Goal: Task Accomplishment & Management: Use online tool/utility

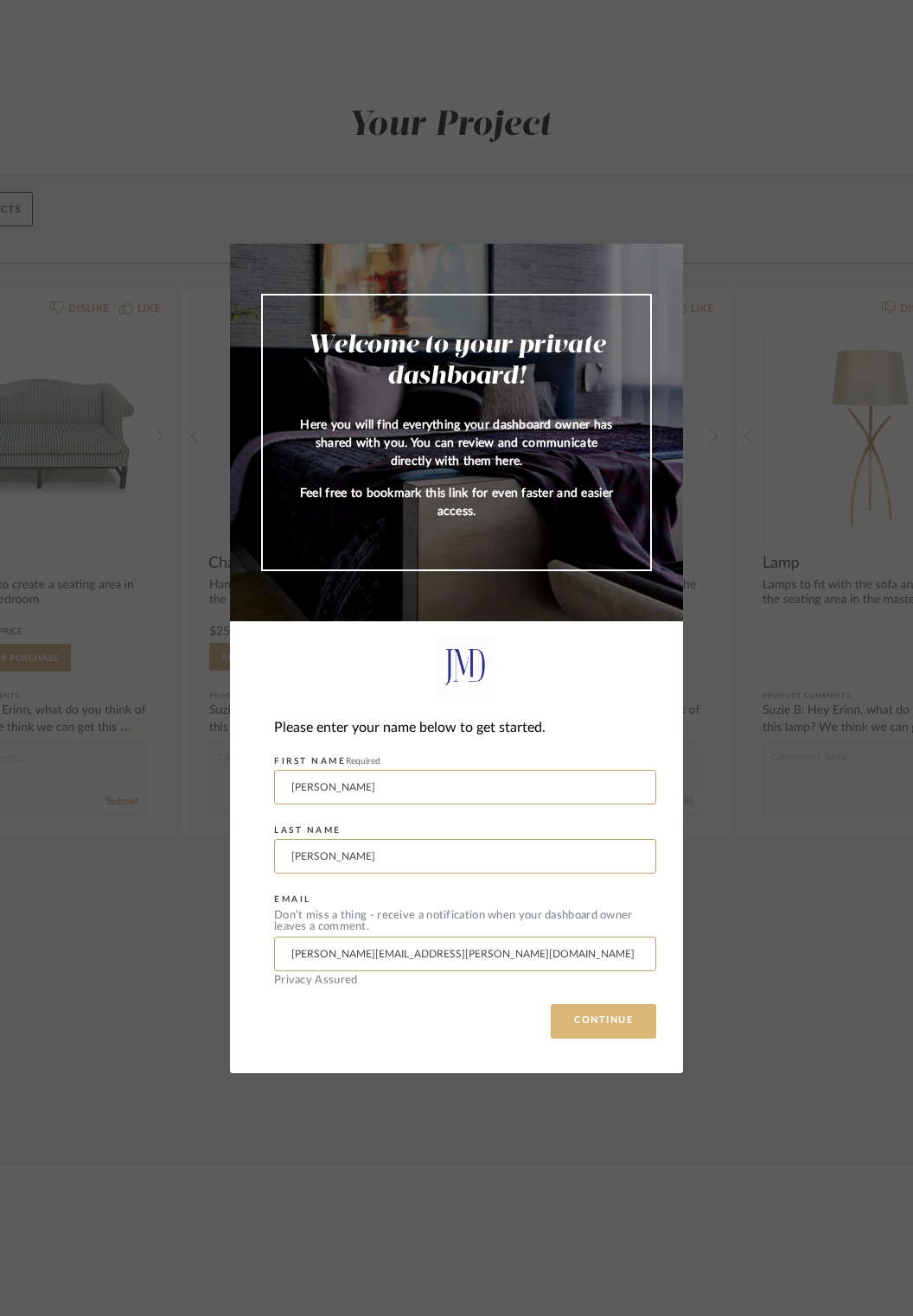
click at [611, 1021] on button "CONTINUE" at bounding box center [603, 1021] width 105 height 35
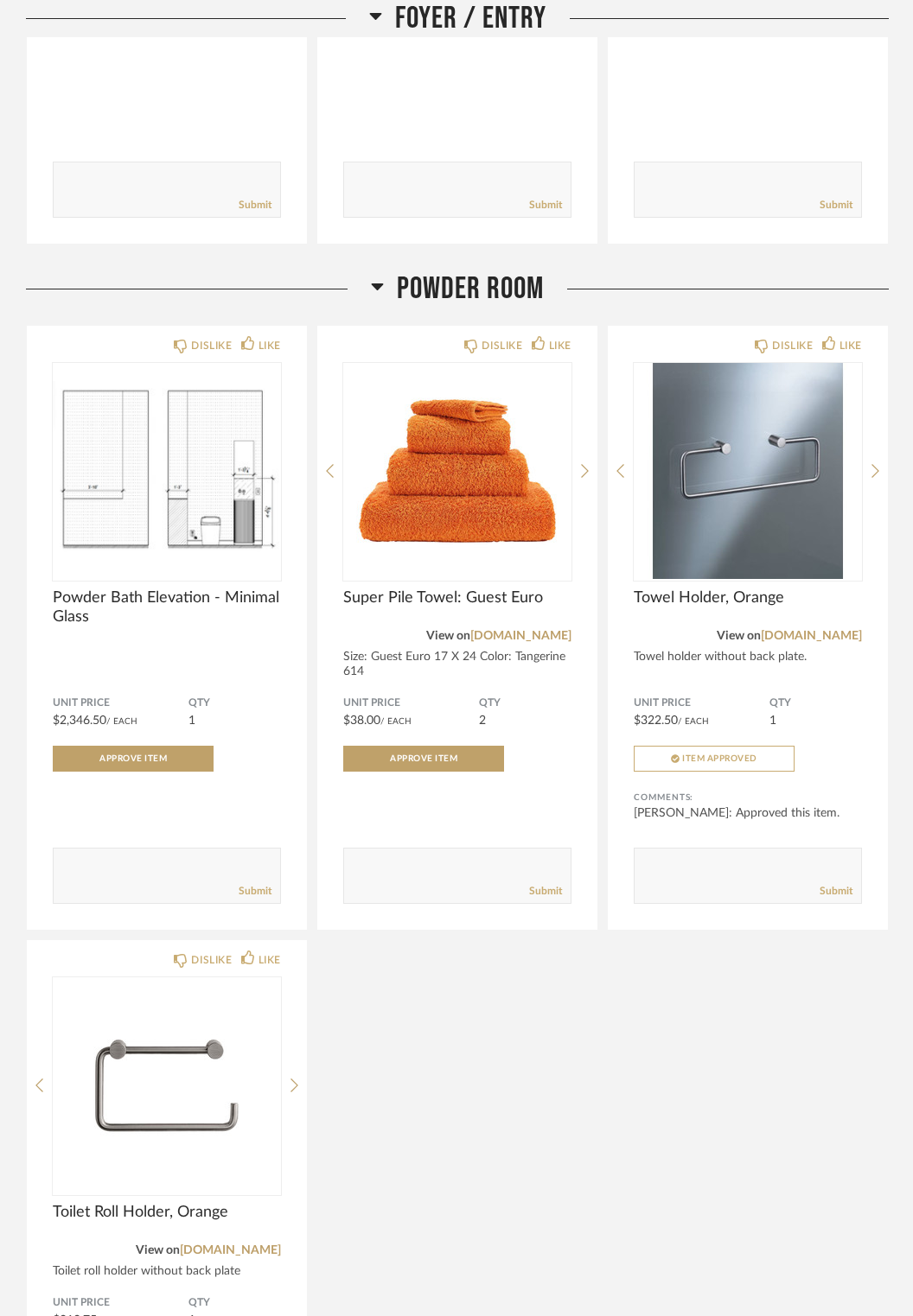
scroll to position [672, 0]
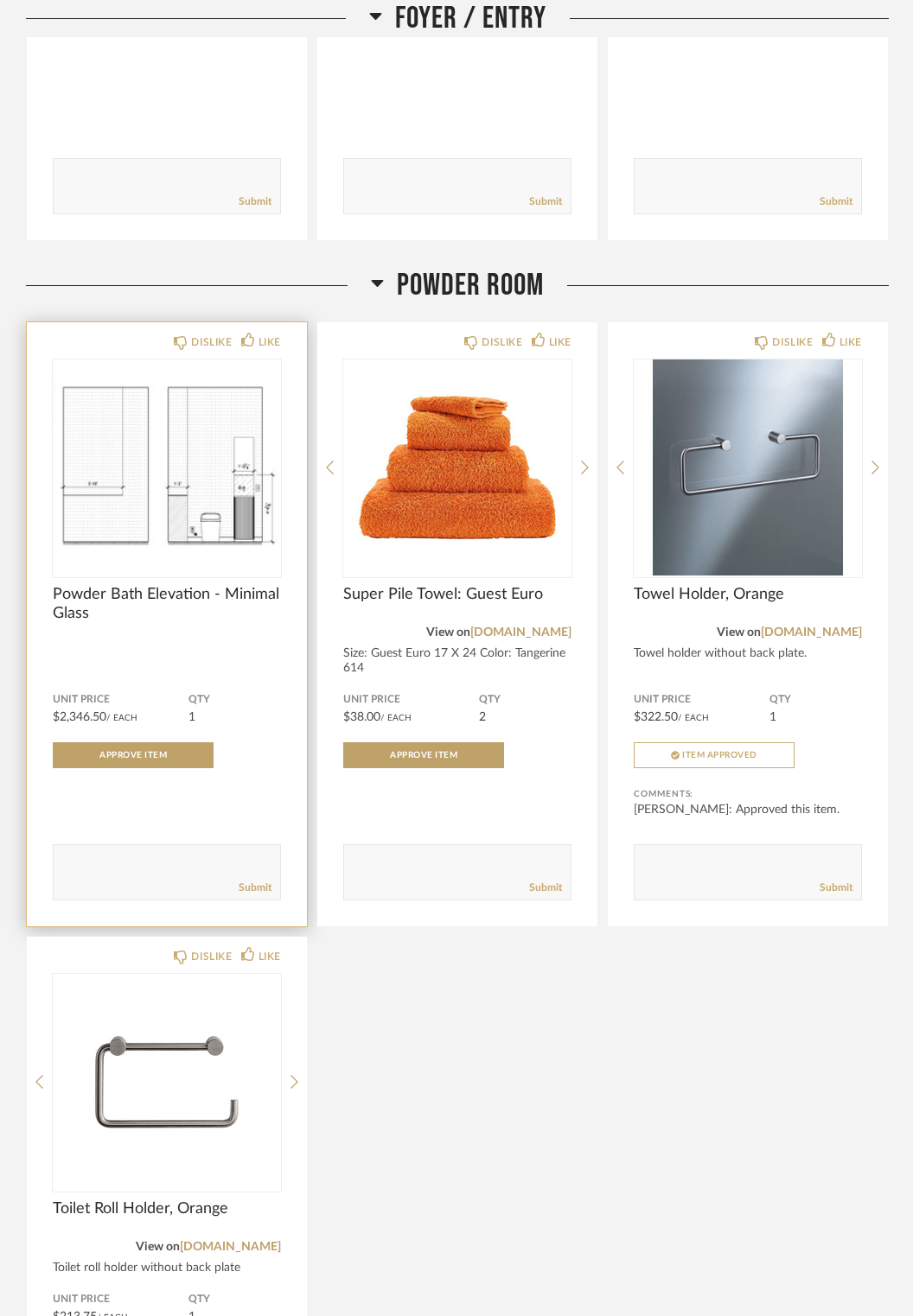
click at [101, 600] on span "Powder Bath Elevation - Minimal Glass" at bounding box center [167, 604] width 228 height 38
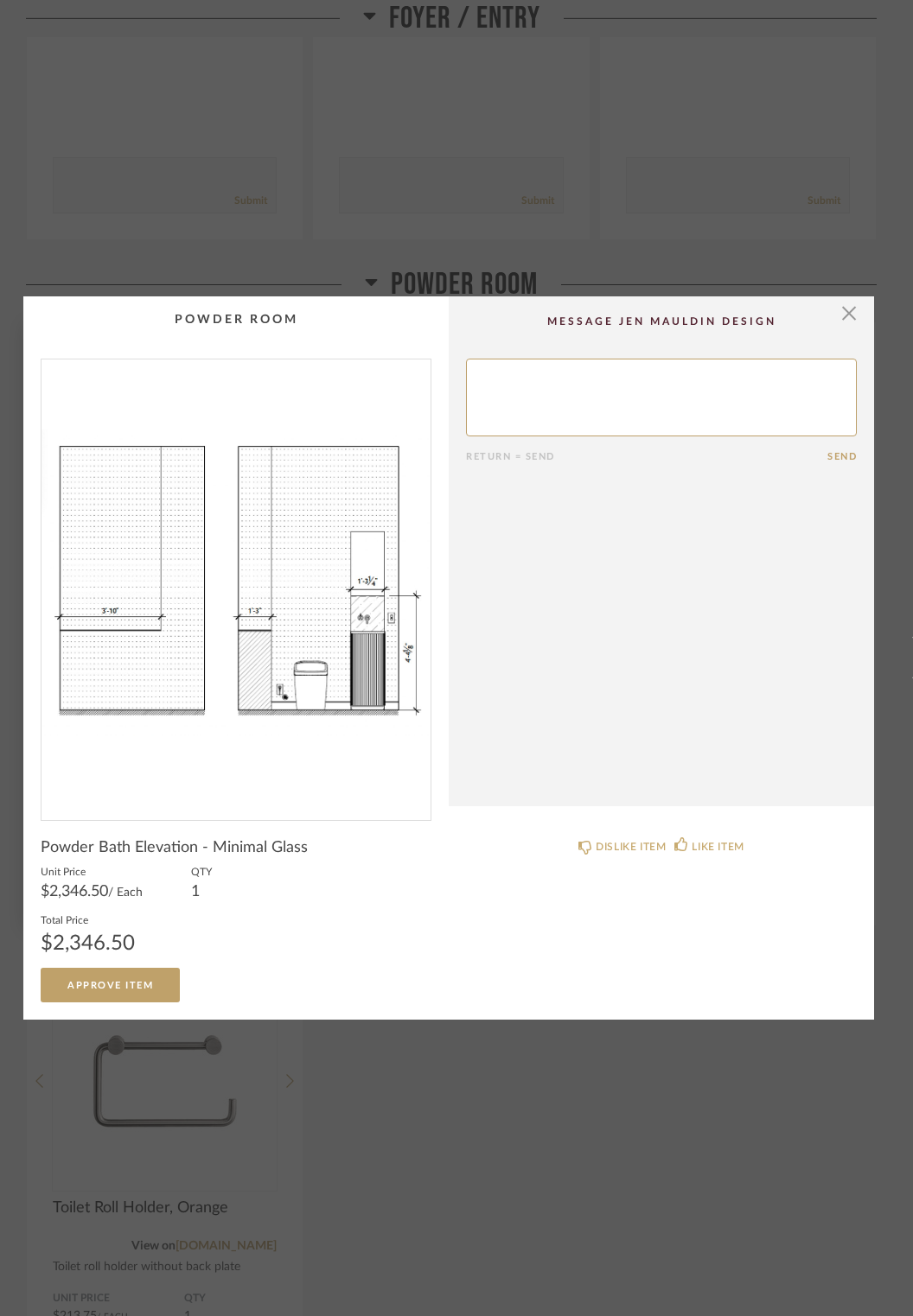
scroll to position [0, 0]
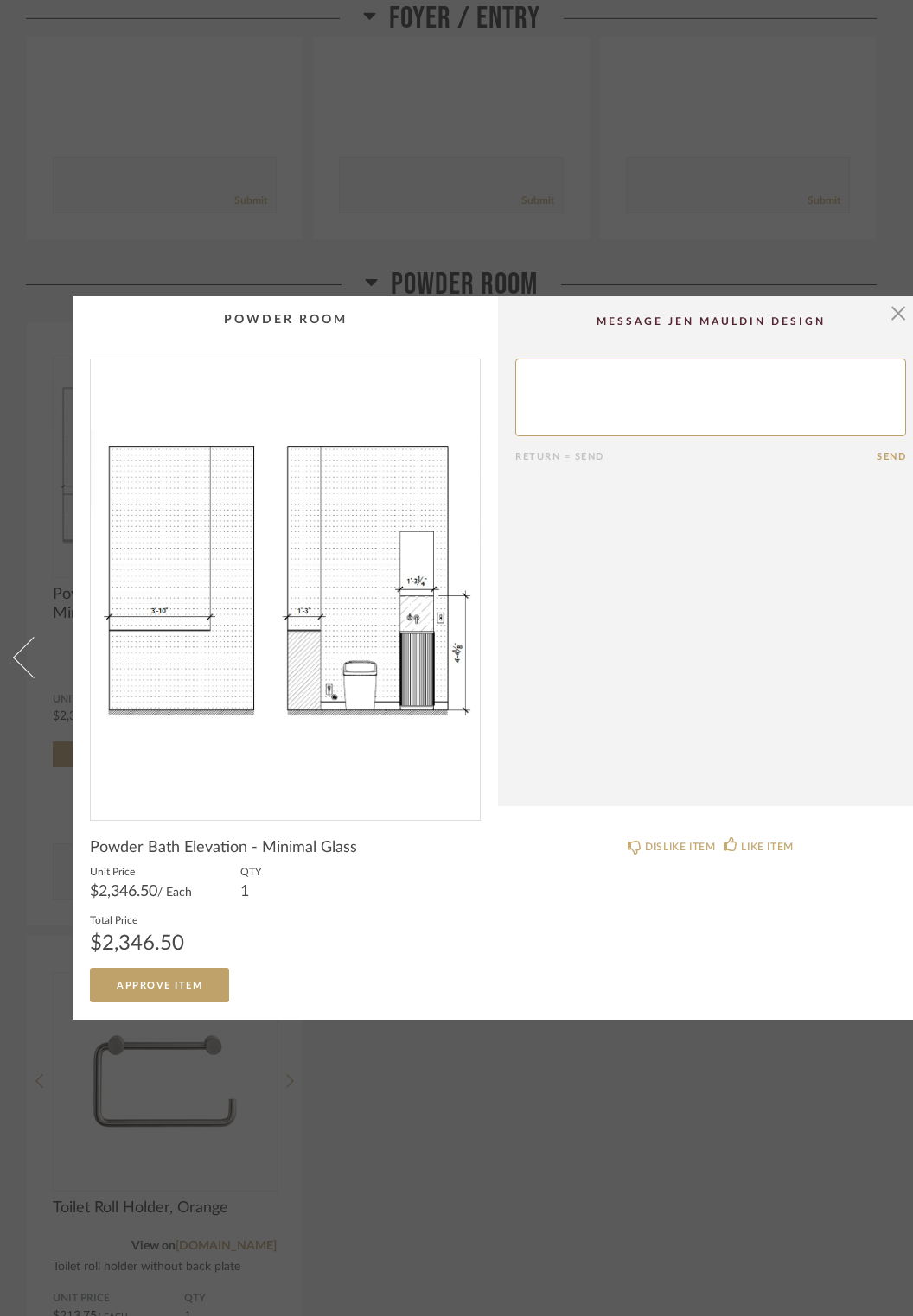
click at [367, 678] on img "0" at bounding box center [285, 583] width 389 height 447
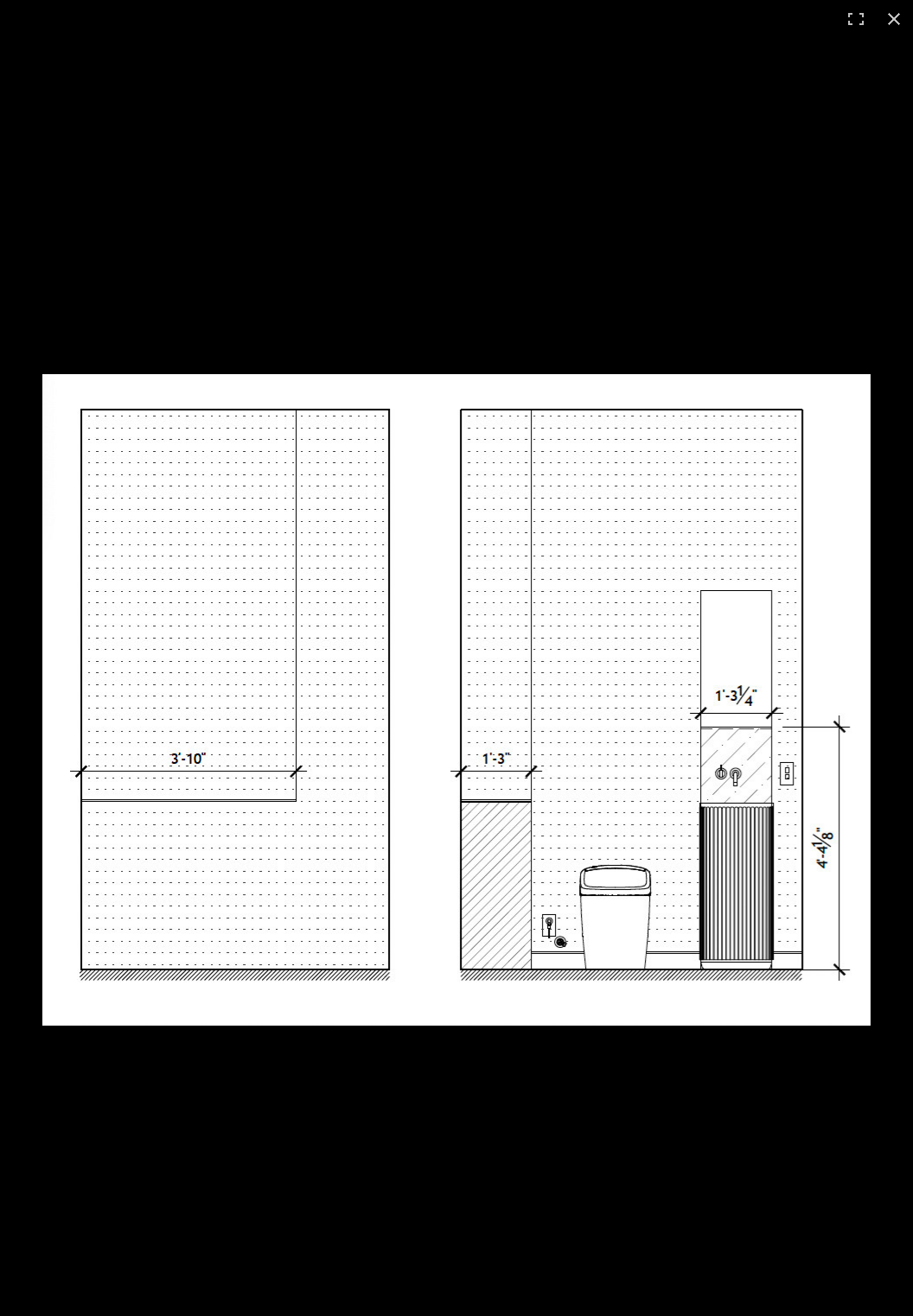
click at [900, 33] on div "× Return = Send Send Powder Bath Elevation - Minimal Glass Unit Price $2,346.50…" at bounding box center [456, 658] width 913 height 1316
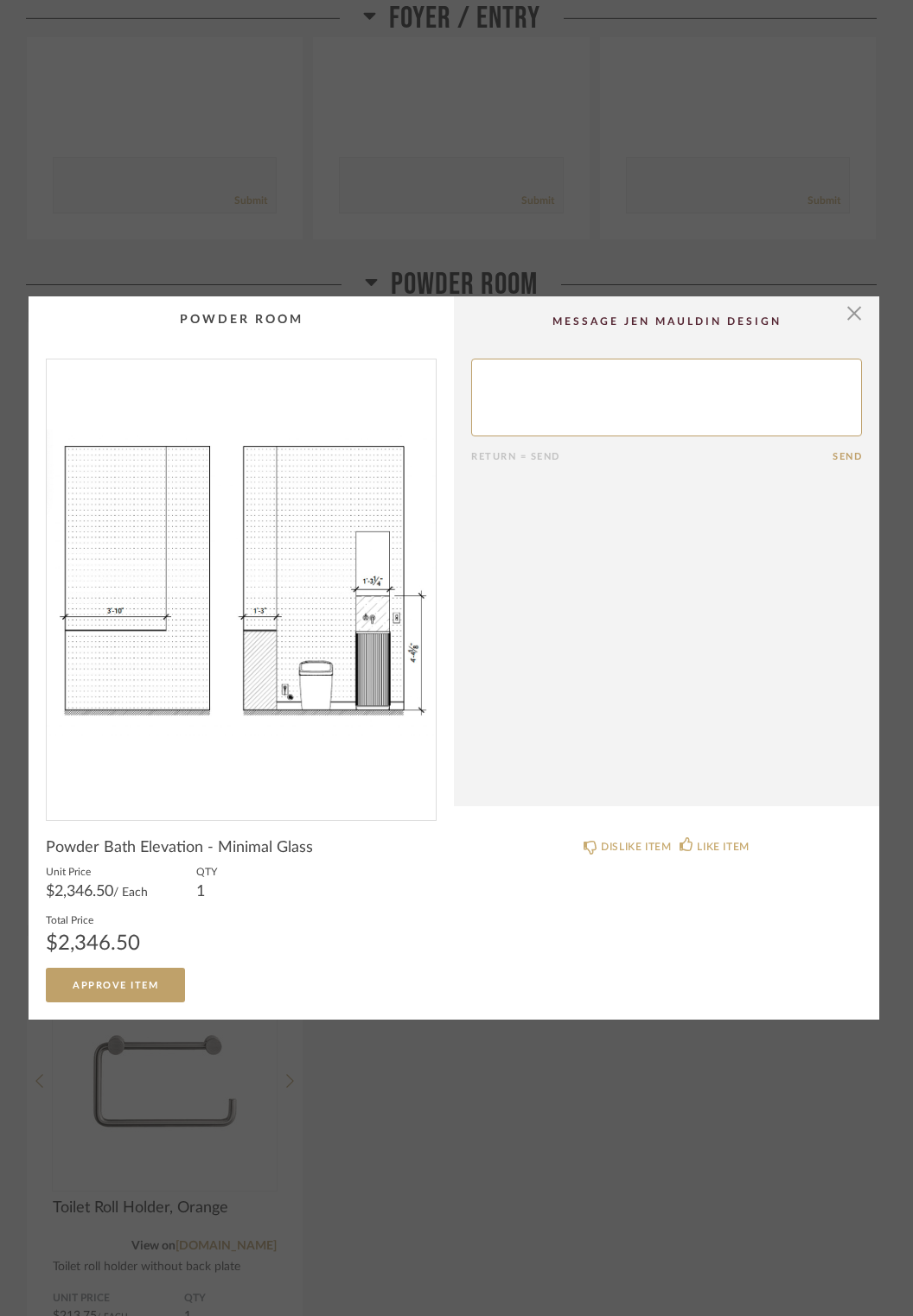
scroll to position [0, 32]
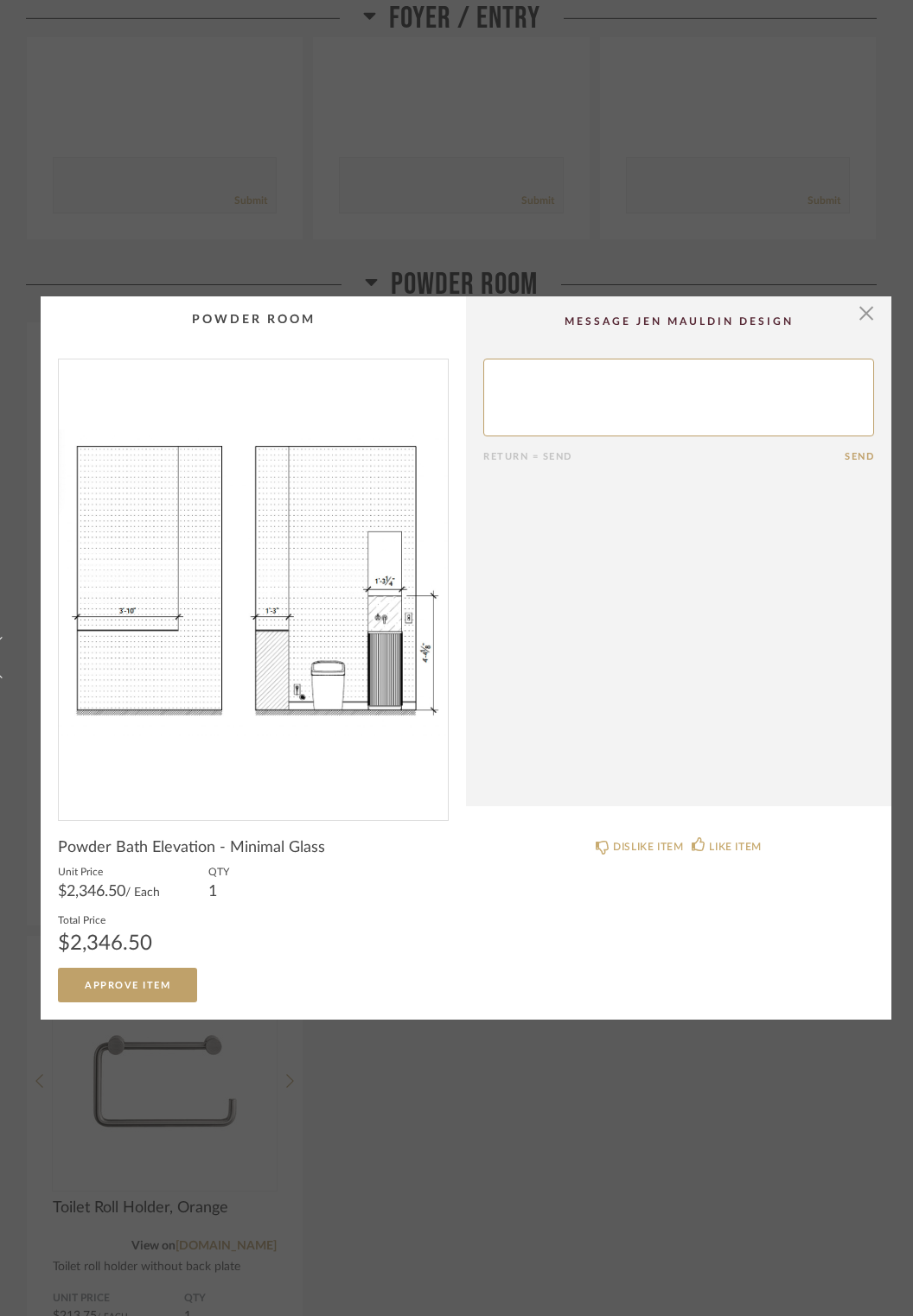
click at [318, 656] on img "0" at bounding box center [253, 583] width 389 height 447
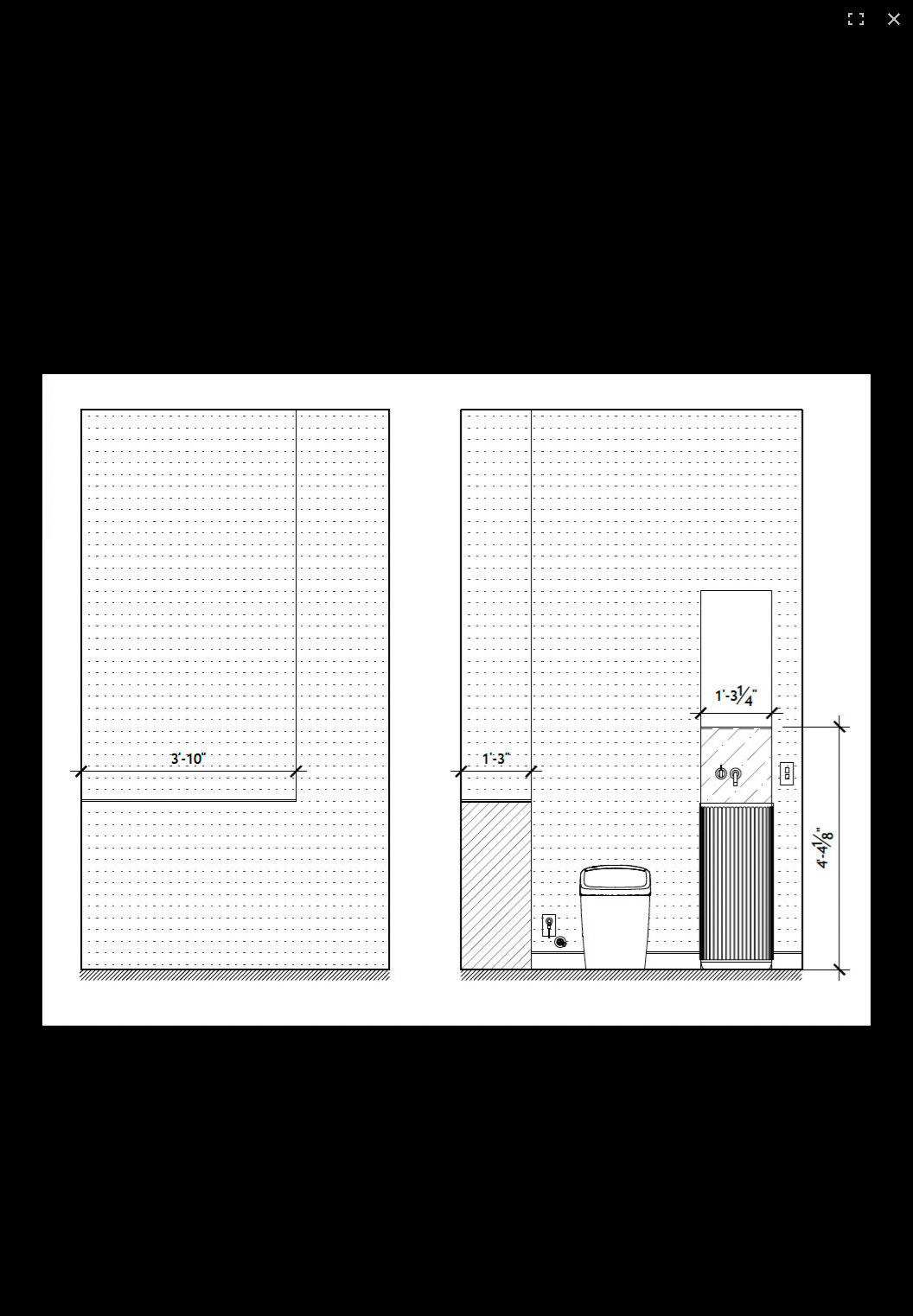
click at [893, 16] on div "× Return = Send Send Powder Bath Elevation - Minimal Glass Unit Price $2,346.50…" at bounding box center [456, 658] width 913 height 1316
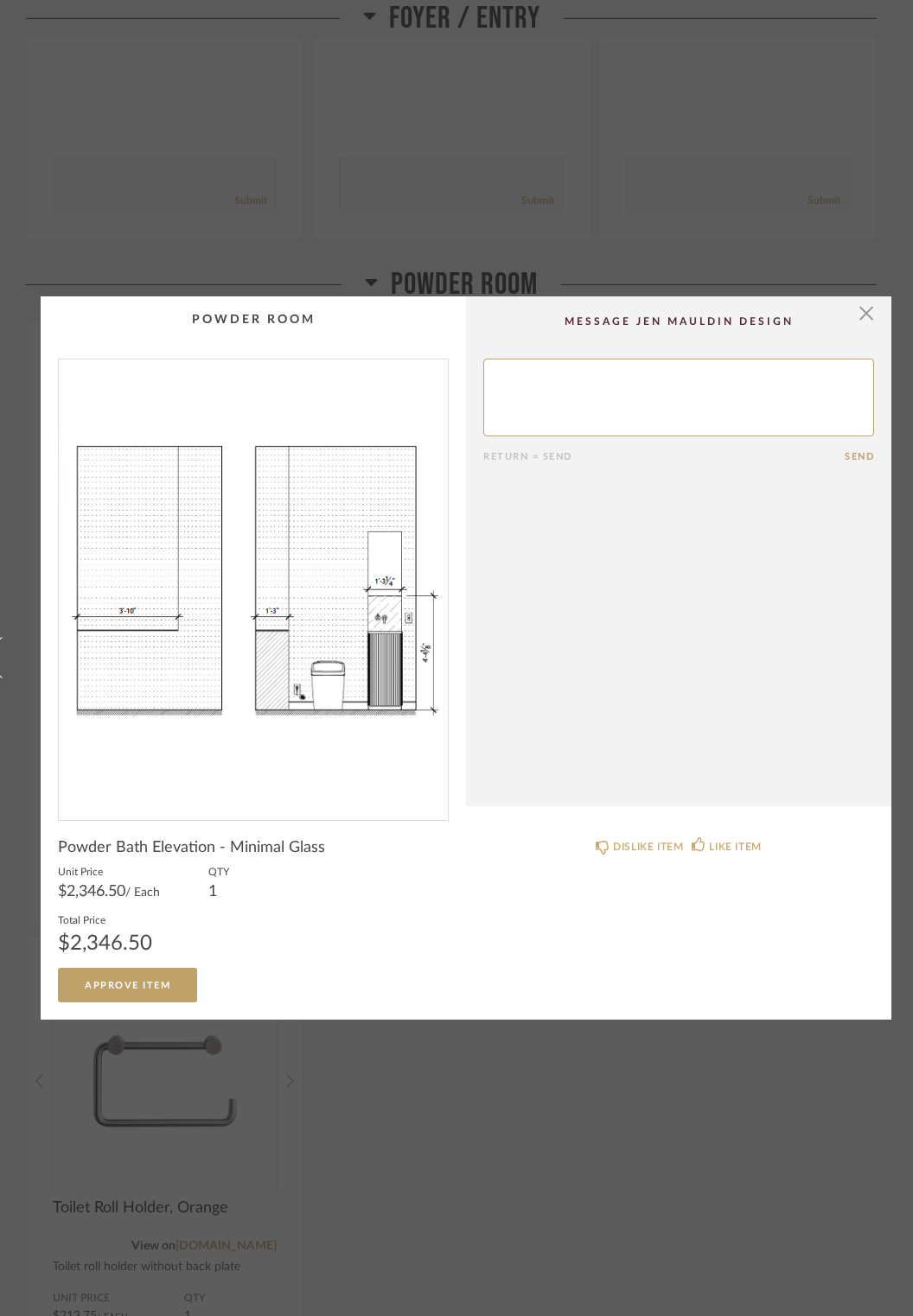
click at [890, 946] on div "DISLIKE ITEM LIKE ITEM" at bounding box center [678, 912] width 425 height 182
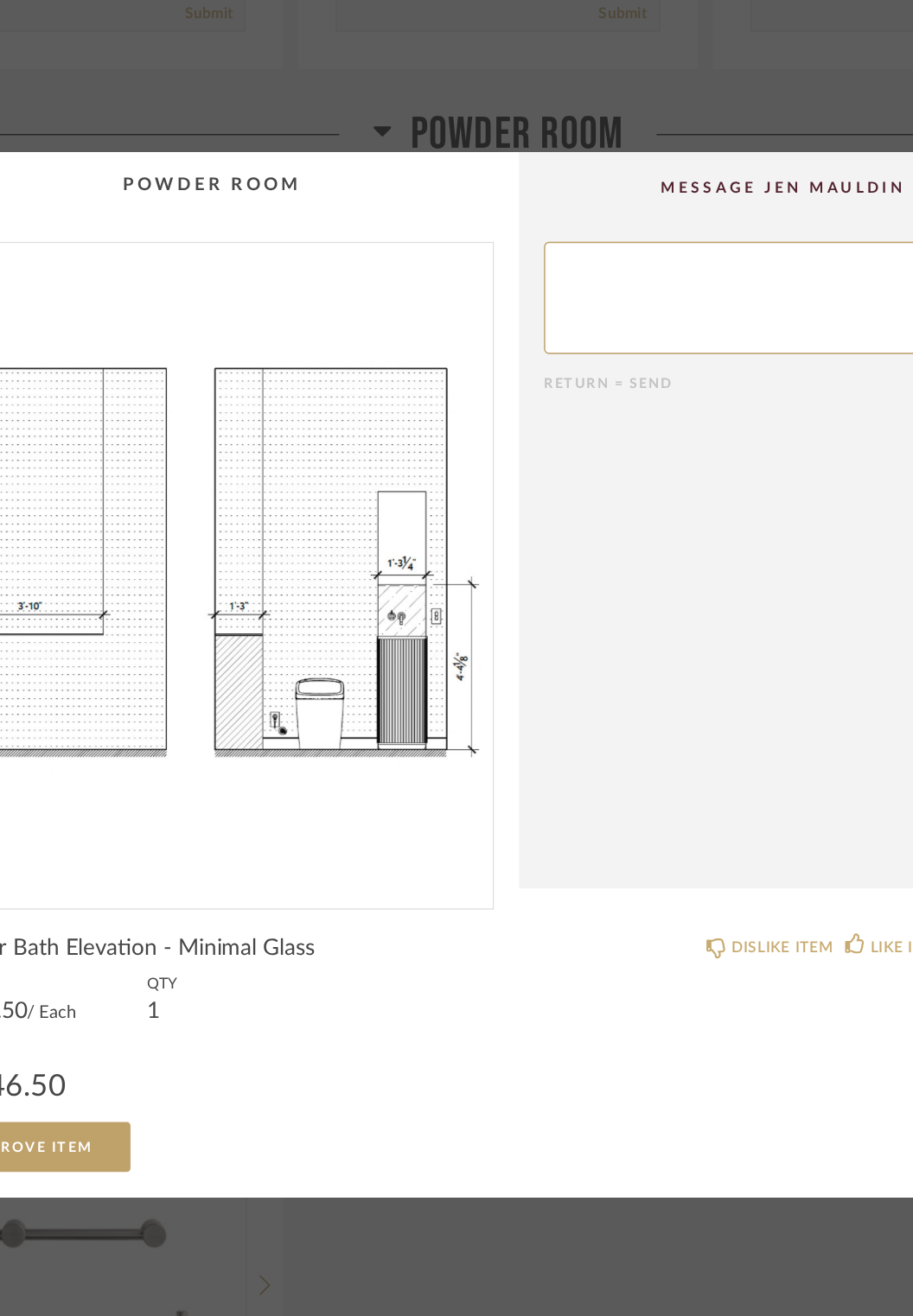
scroll to position [0, 31]
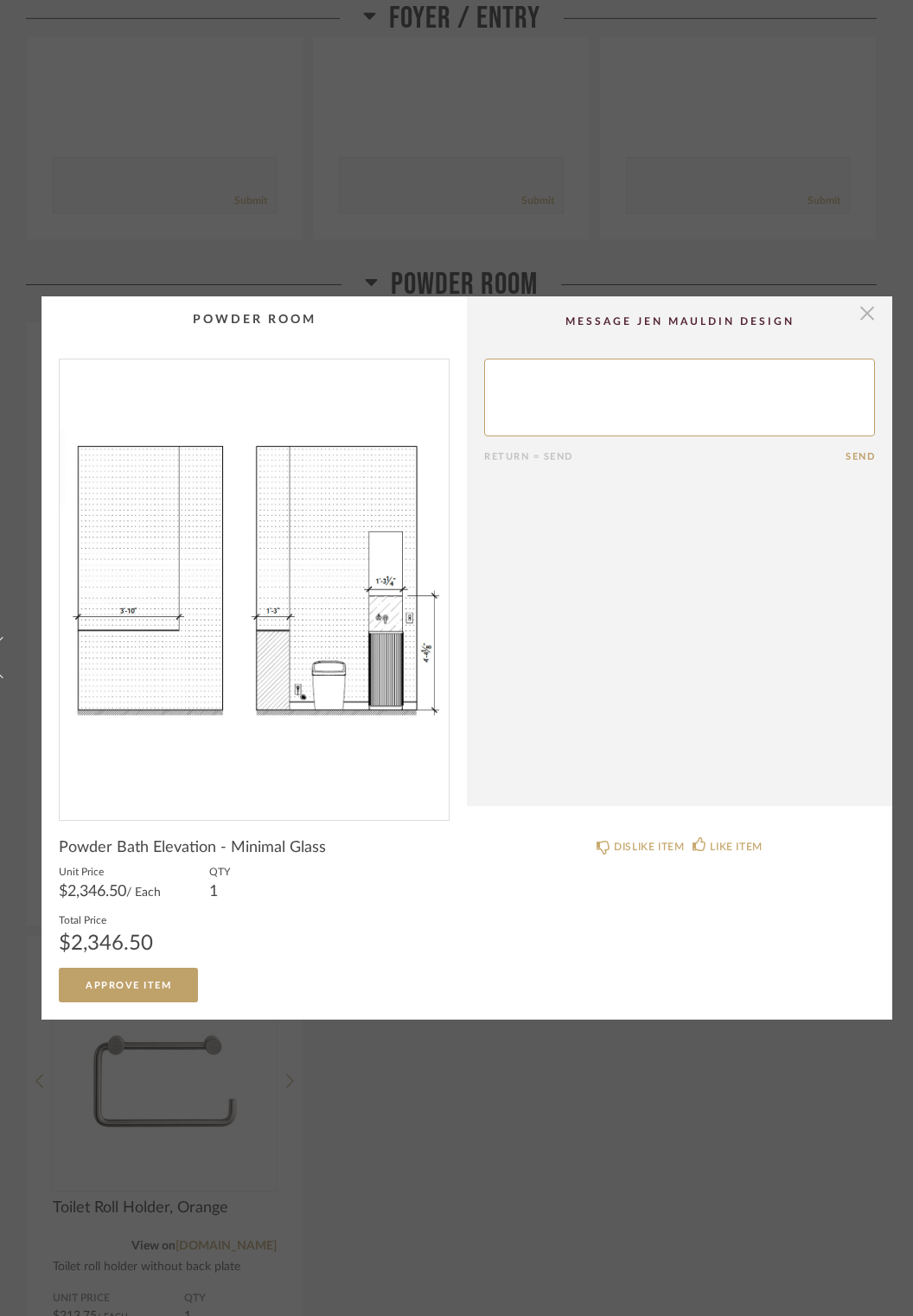
click at [865, 317] on span "button" at bounding box center [867, 313] width 35 height 35
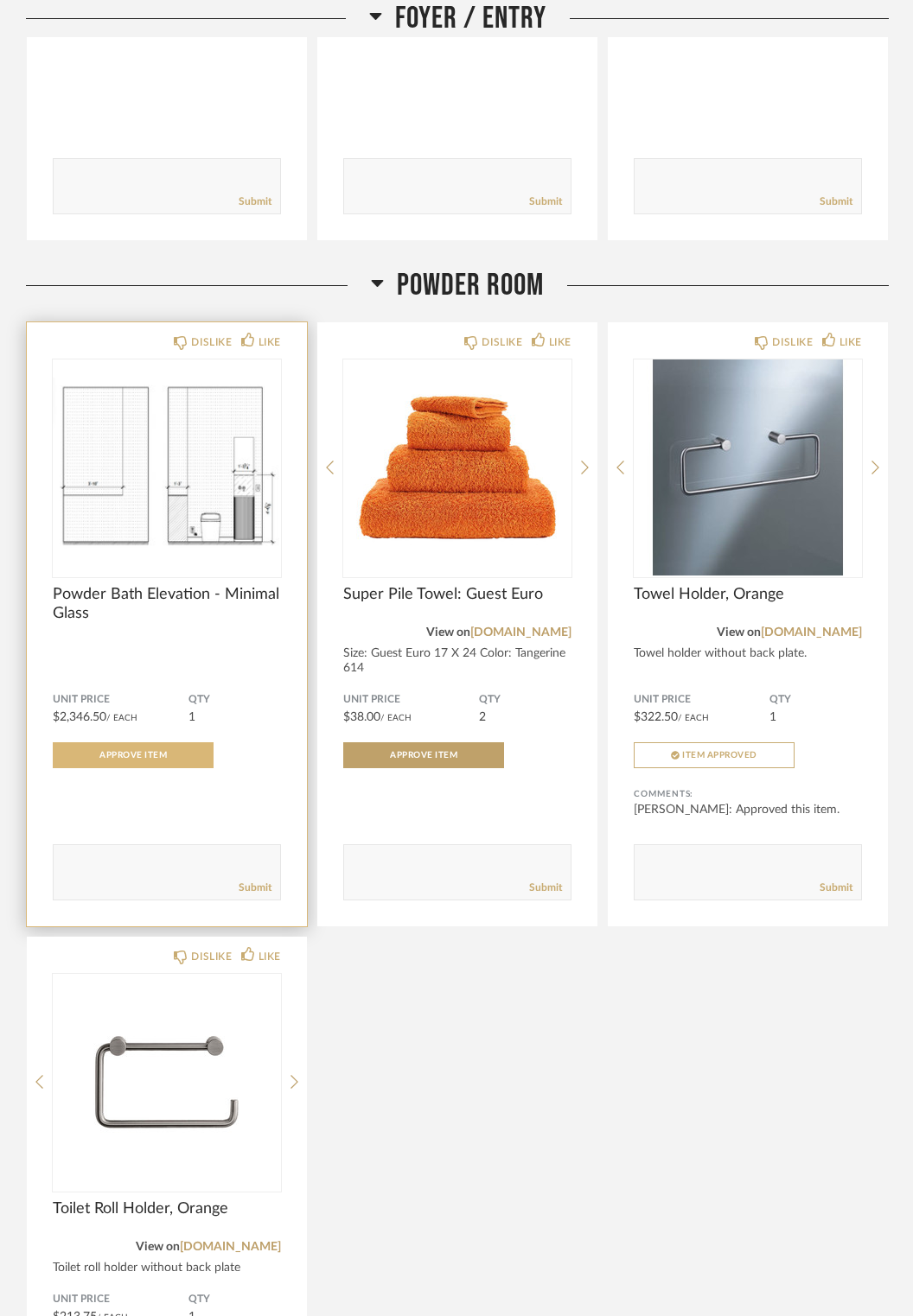
click at [132, 742] on button "Approve Item" at bounding box center [133, 755] width 161 height 26
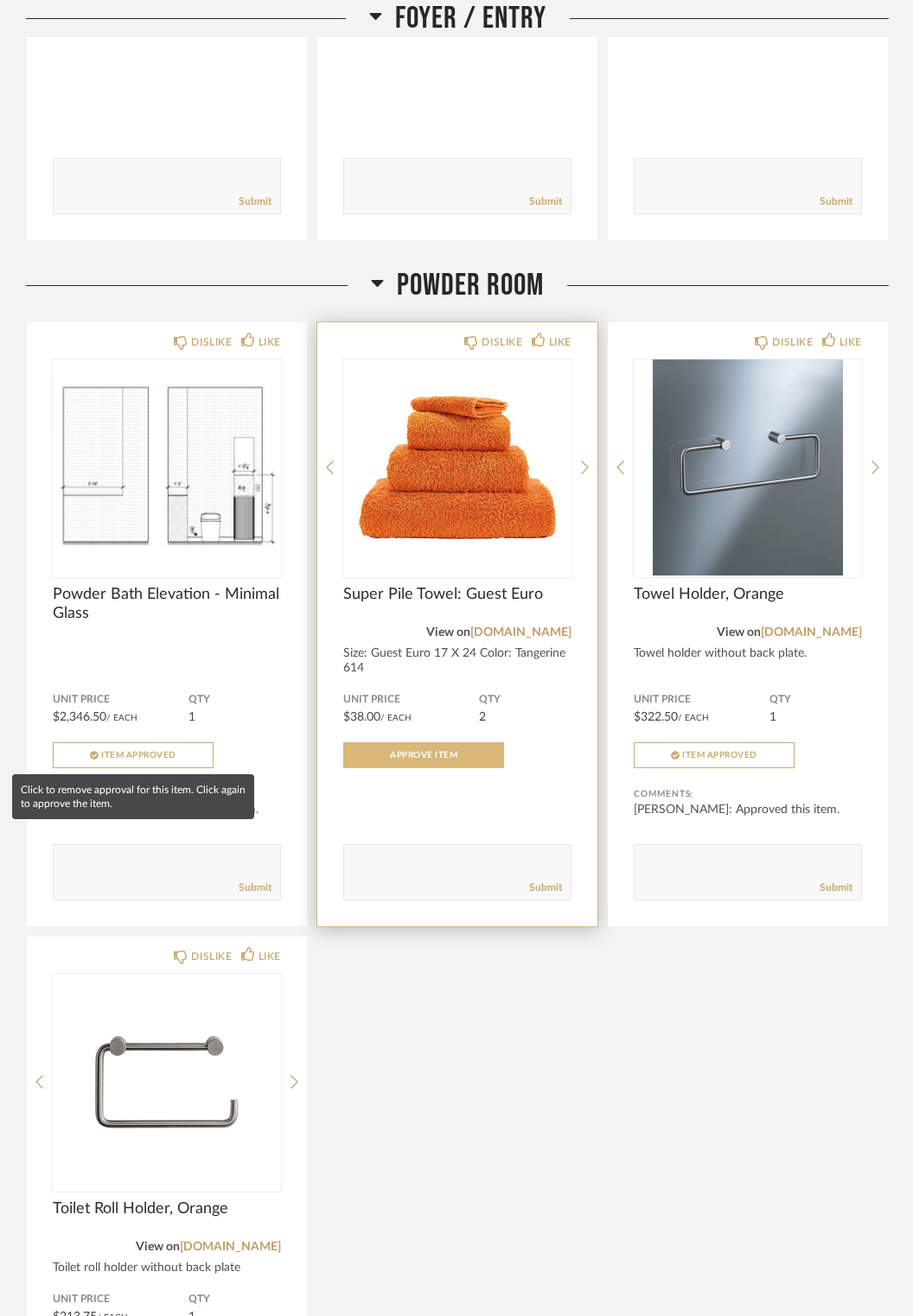
click at [399, 753] on span "Approve Item" at bounding box center [423, 755] width 67 height 9
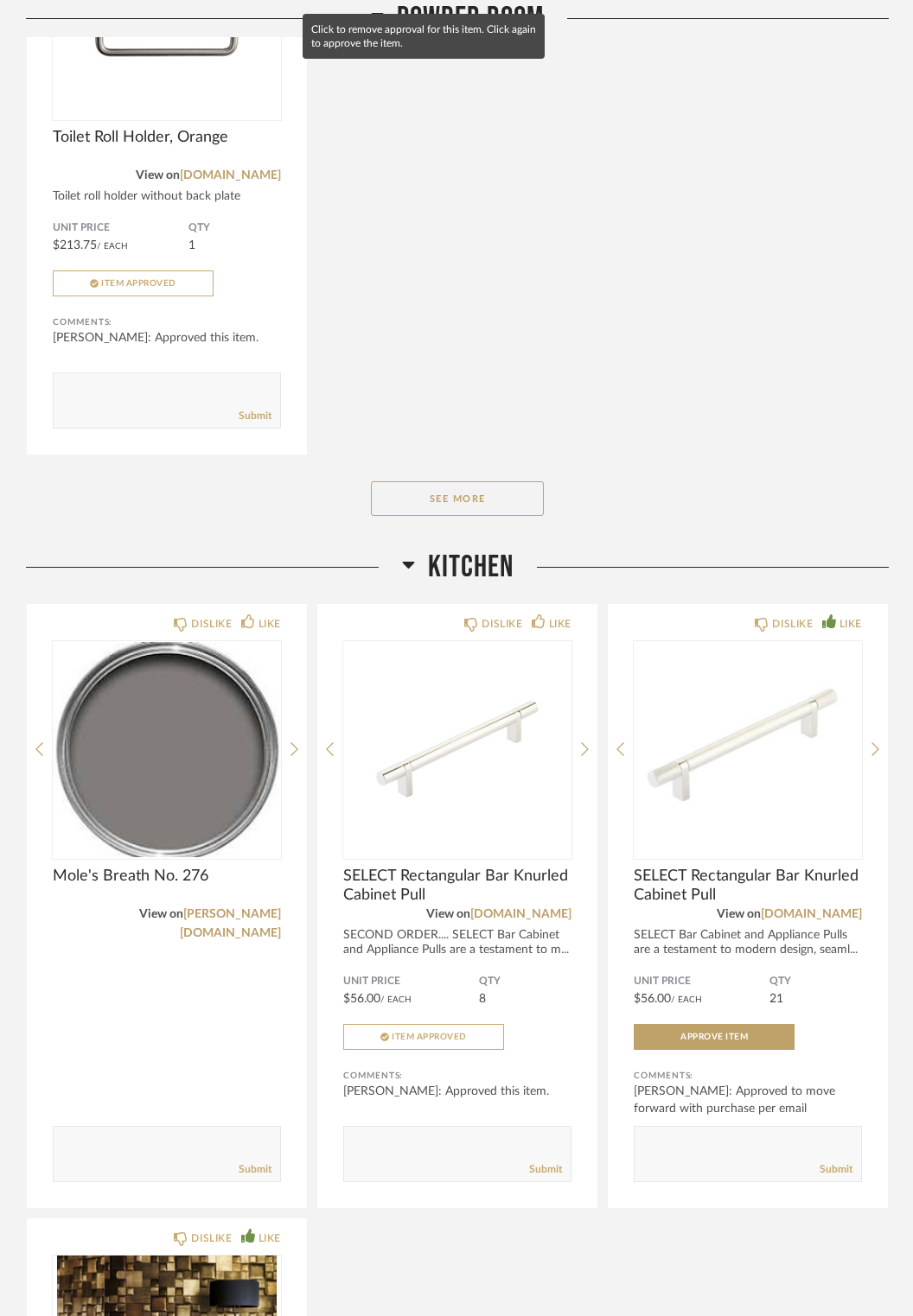
scroll to position [1748, 0]
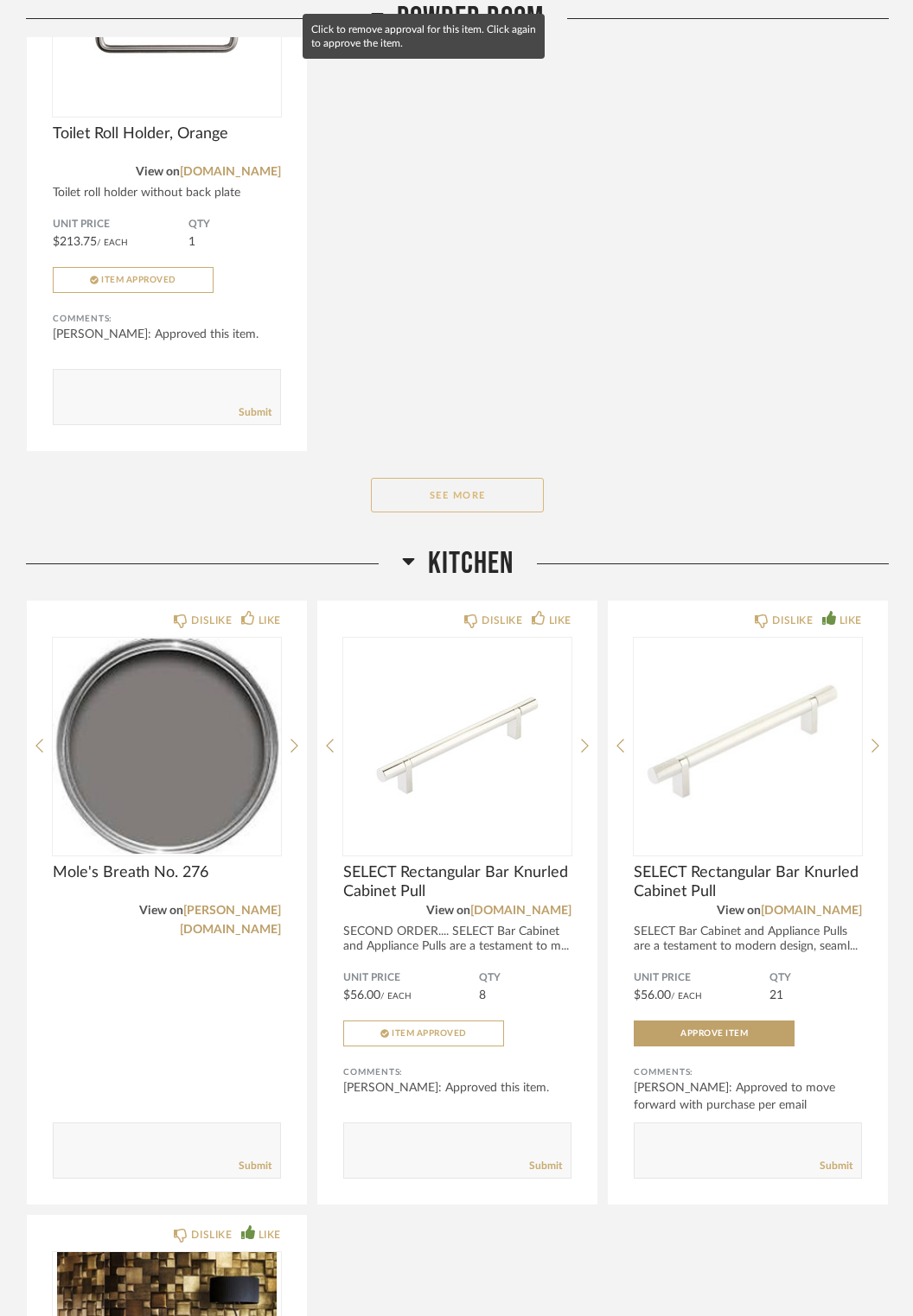
click at [506, 493] on button "See More" at bounding box center [457, 495] width 173 height 35
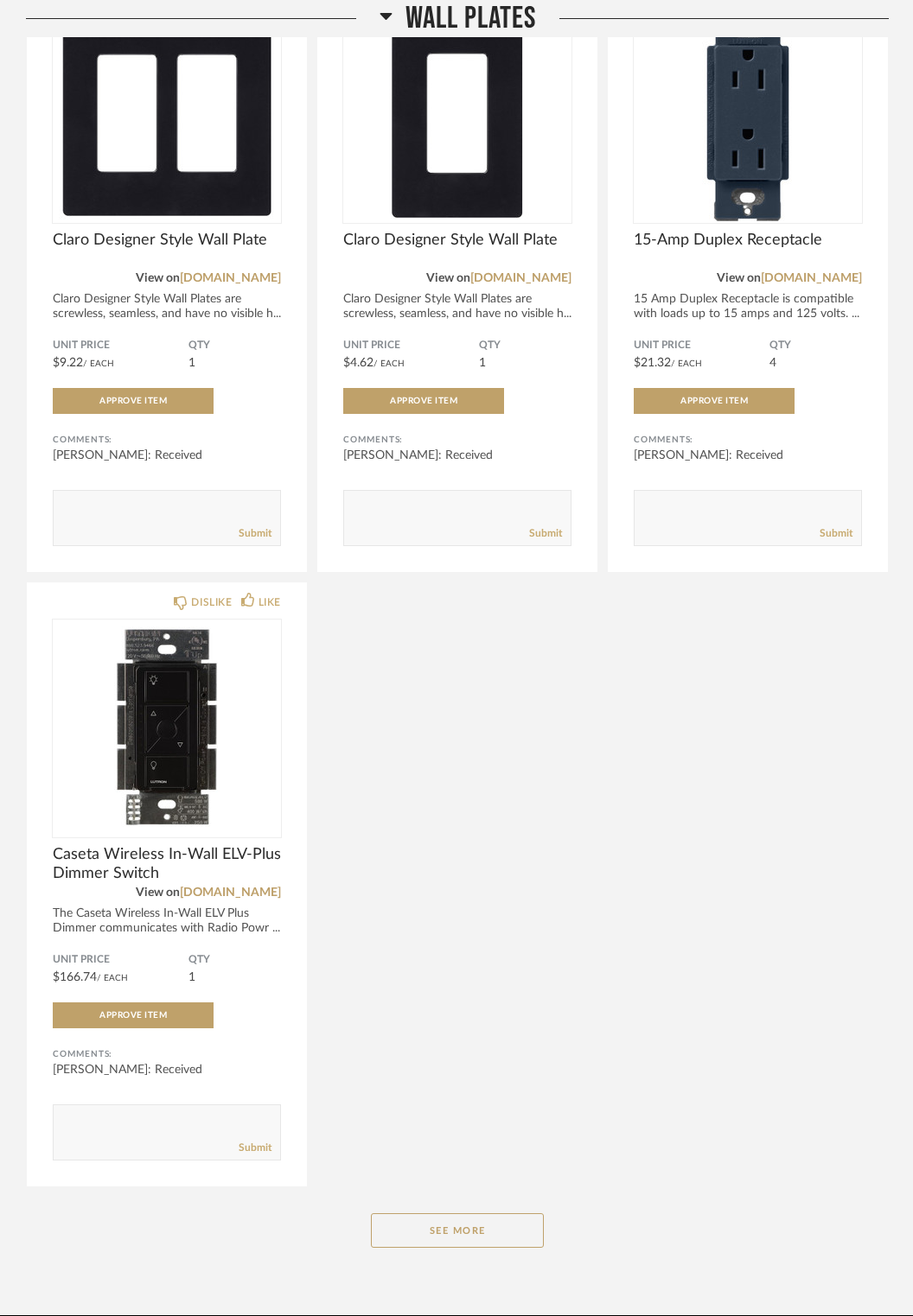
scroll to position [9809, 0]
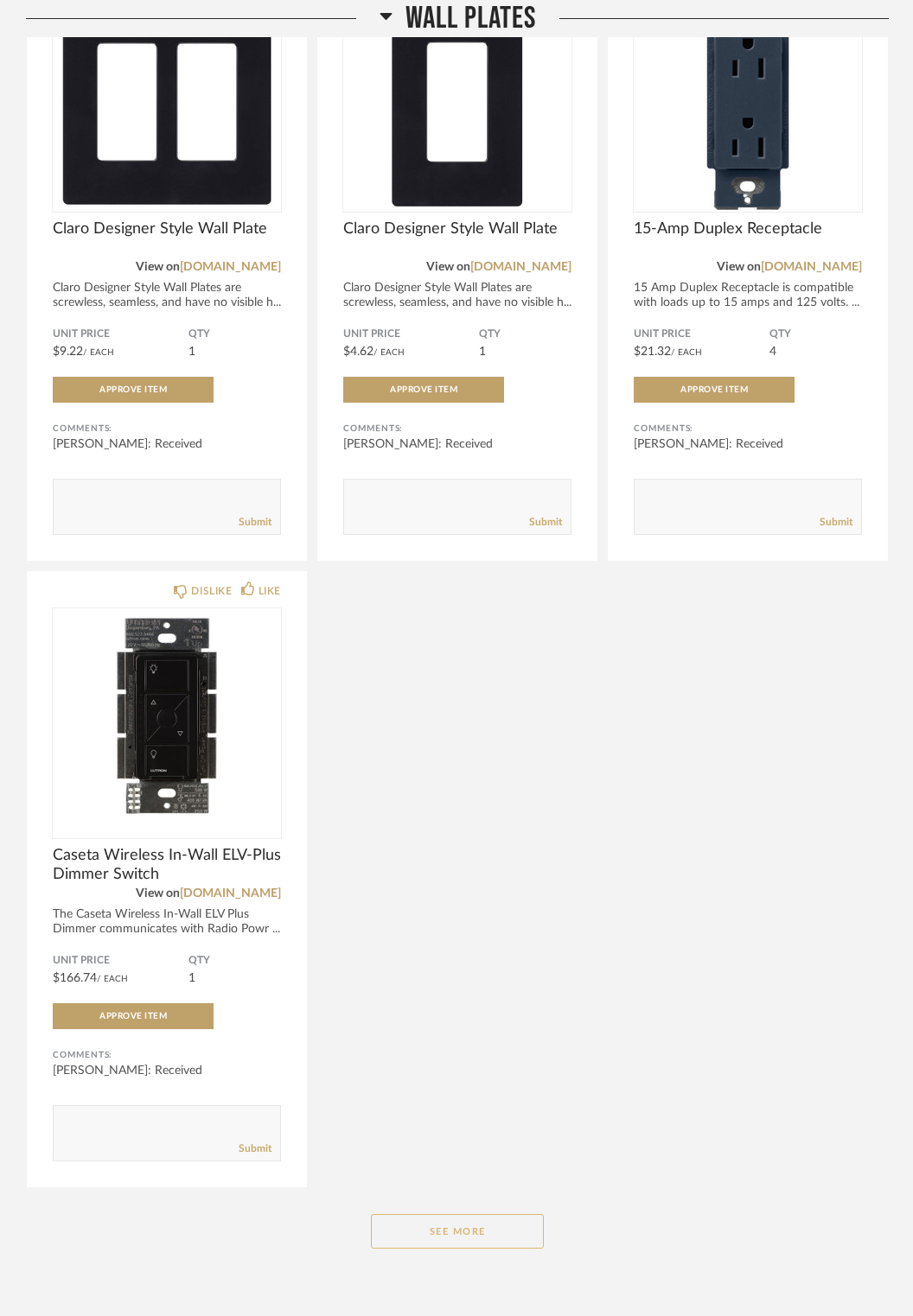
click at [515, 1242] on button "See More" at bounding box center [457, 1231] width 173 height 35
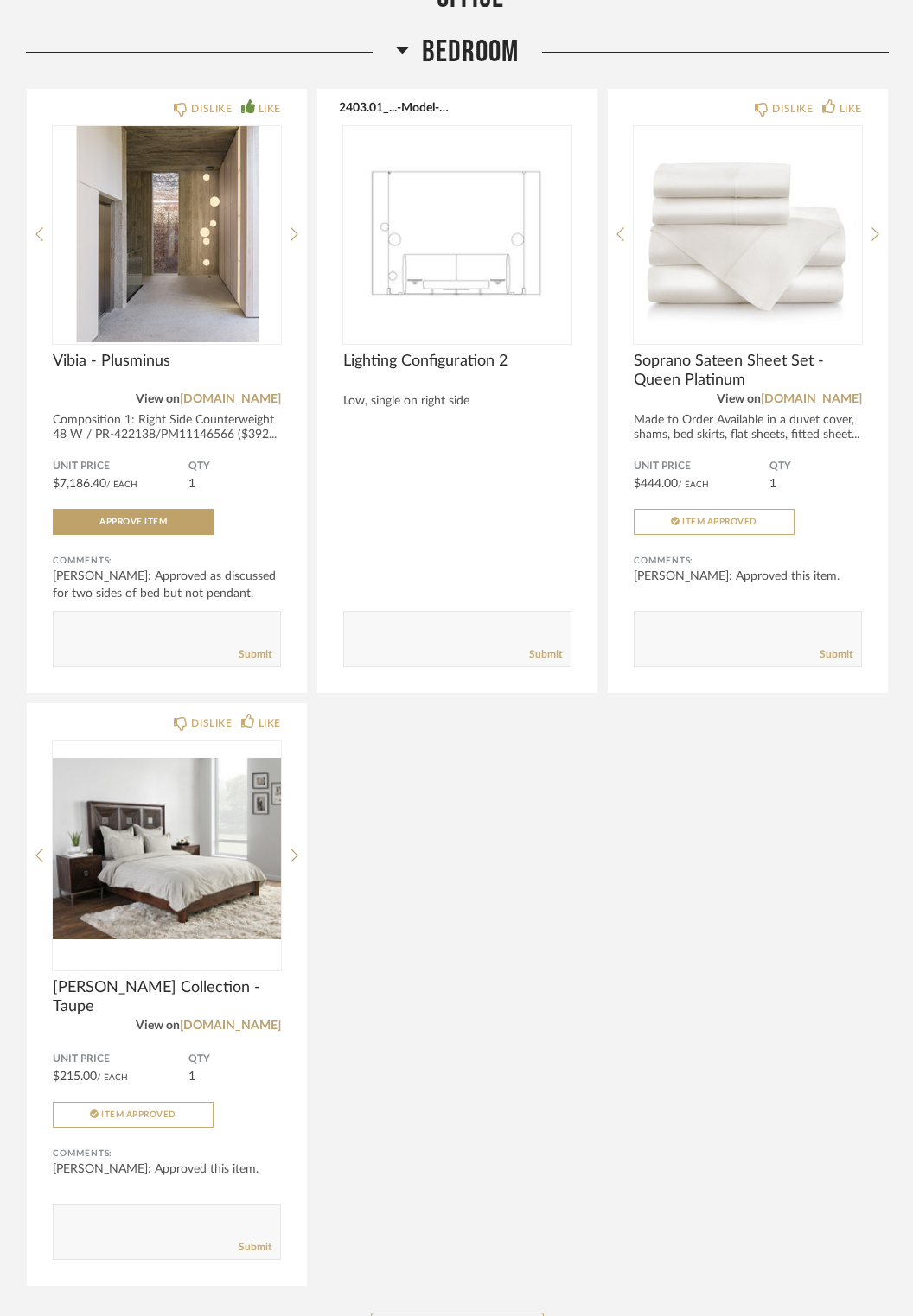
scroll to position [7635, 0]
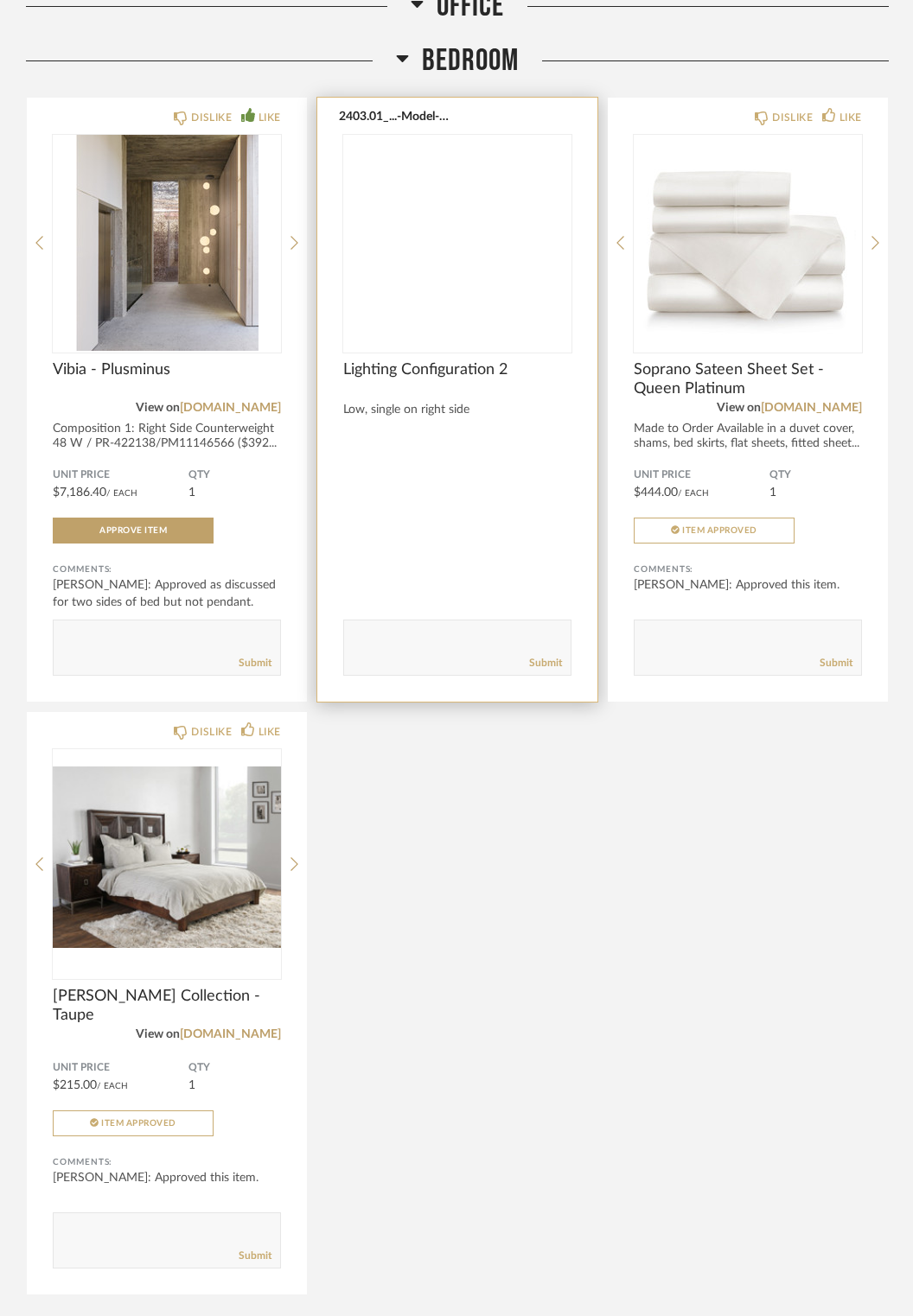
click at [0, 0] on img at bounding box center [0, 0] width 0 height 0
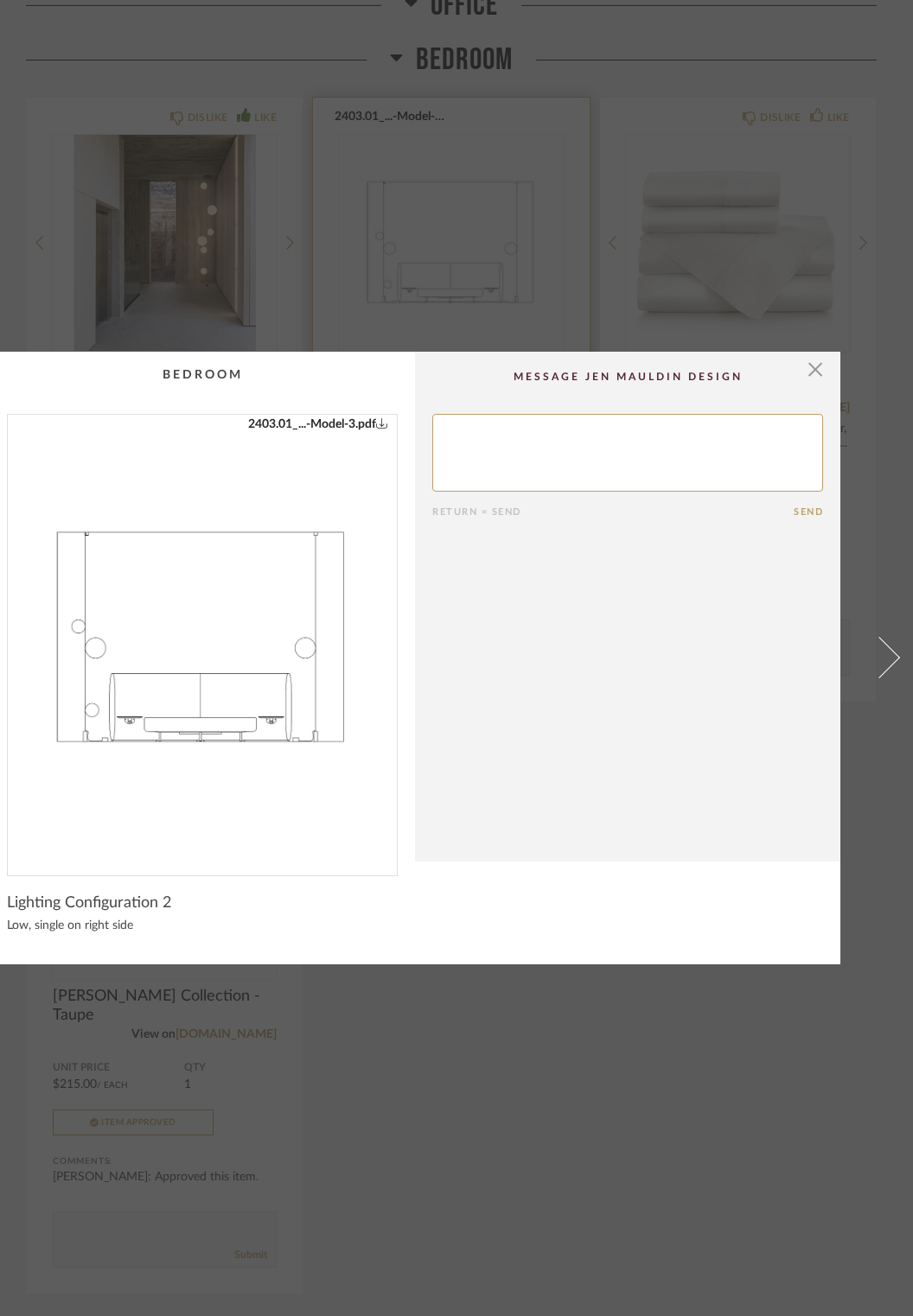
scroll to position [0, 92]
click at [206, 667] on img "0" at bounding box center [202, 638] width 389 height 447
click at [806, 366] on span "button" at bounding box center [815, 369] width 35 height 35
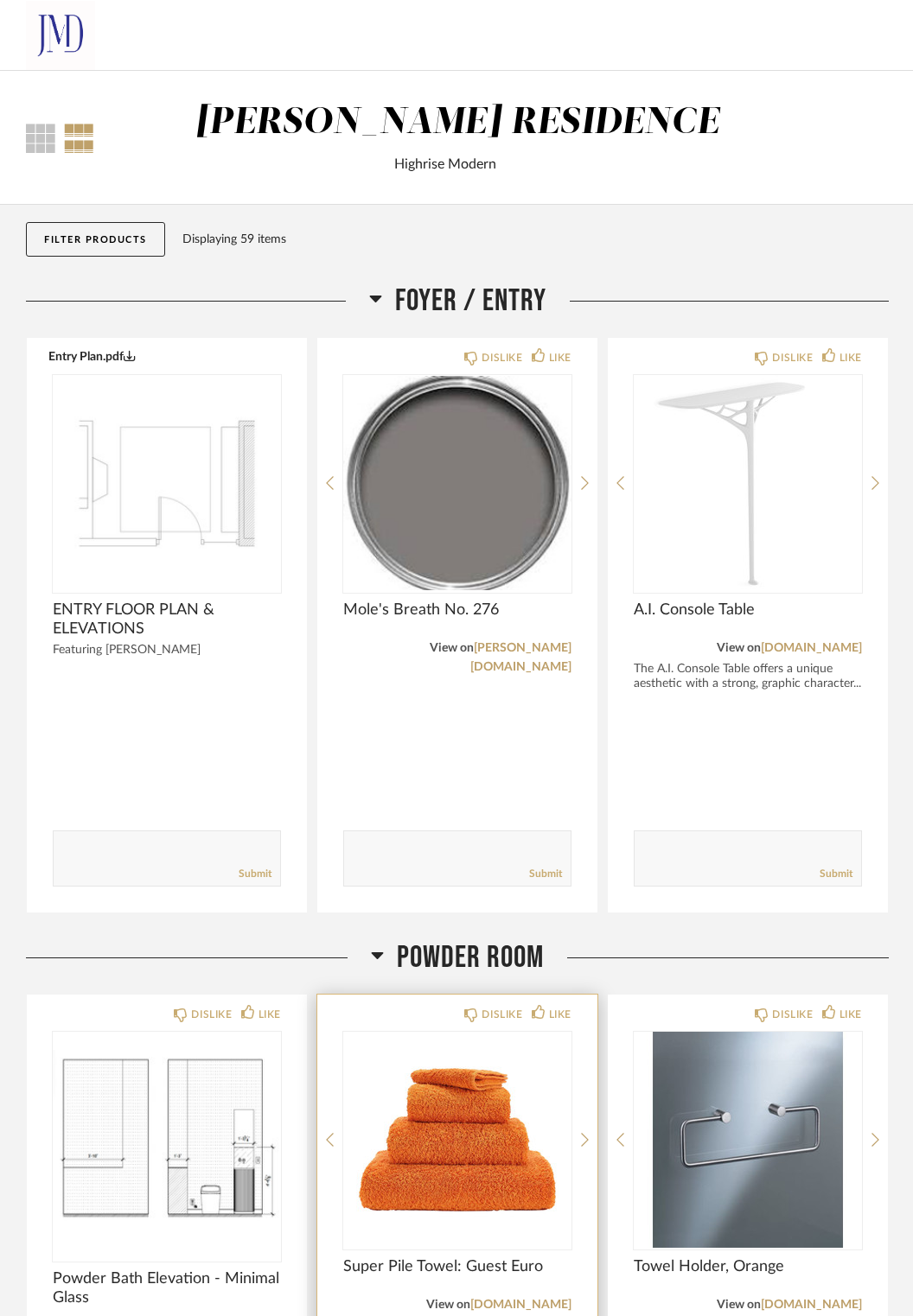
scroll to position [7635, 0]
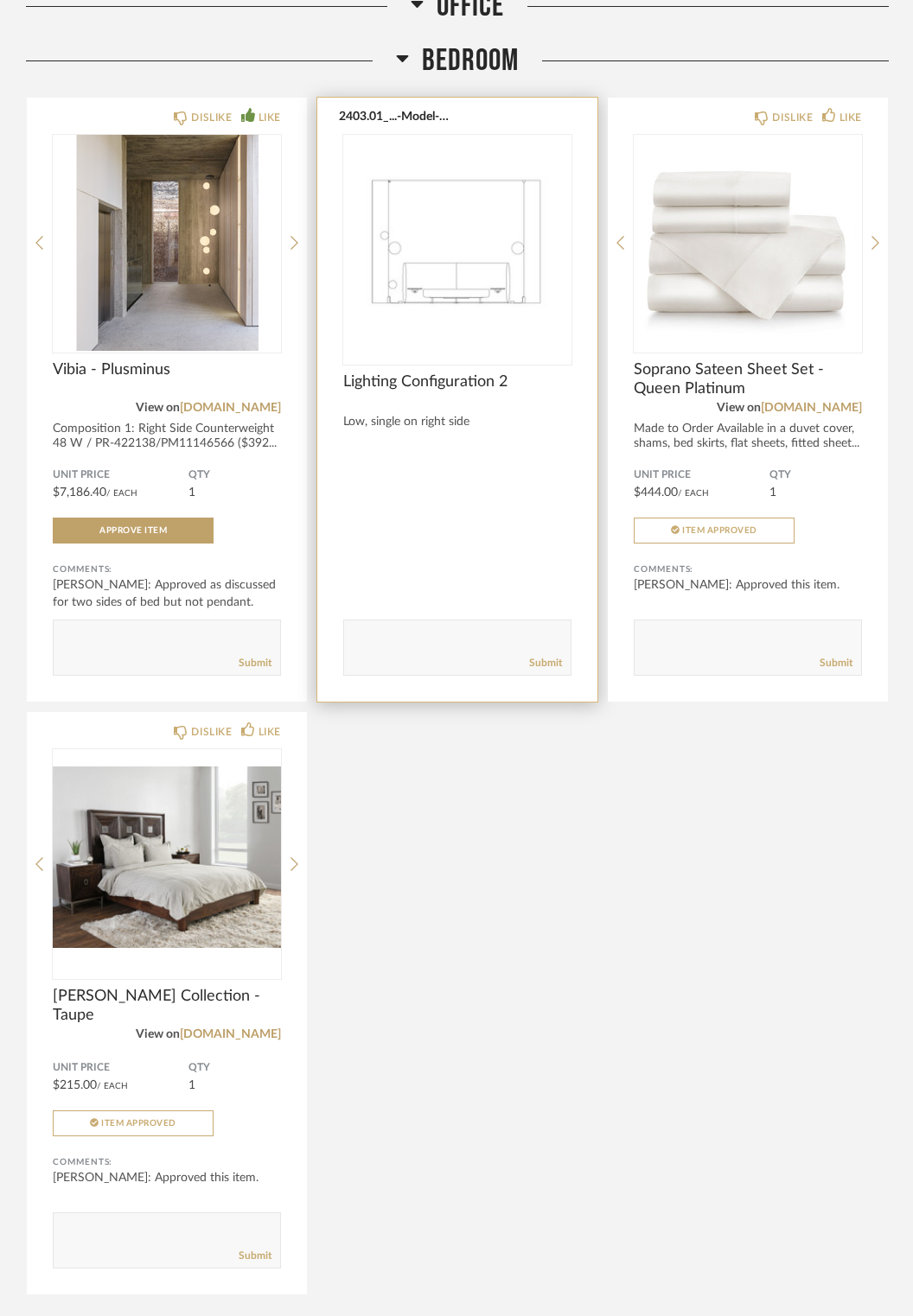
click at [484, 488] on div "2403.01_...-Model-3.pdf Lighting Configuration 2 Low, single on right side Comm…" at bounding box center [457, 400] width 280 height 604
click at [484, 229] on img "0" at bounding box center [457, 243] width 228 height 216
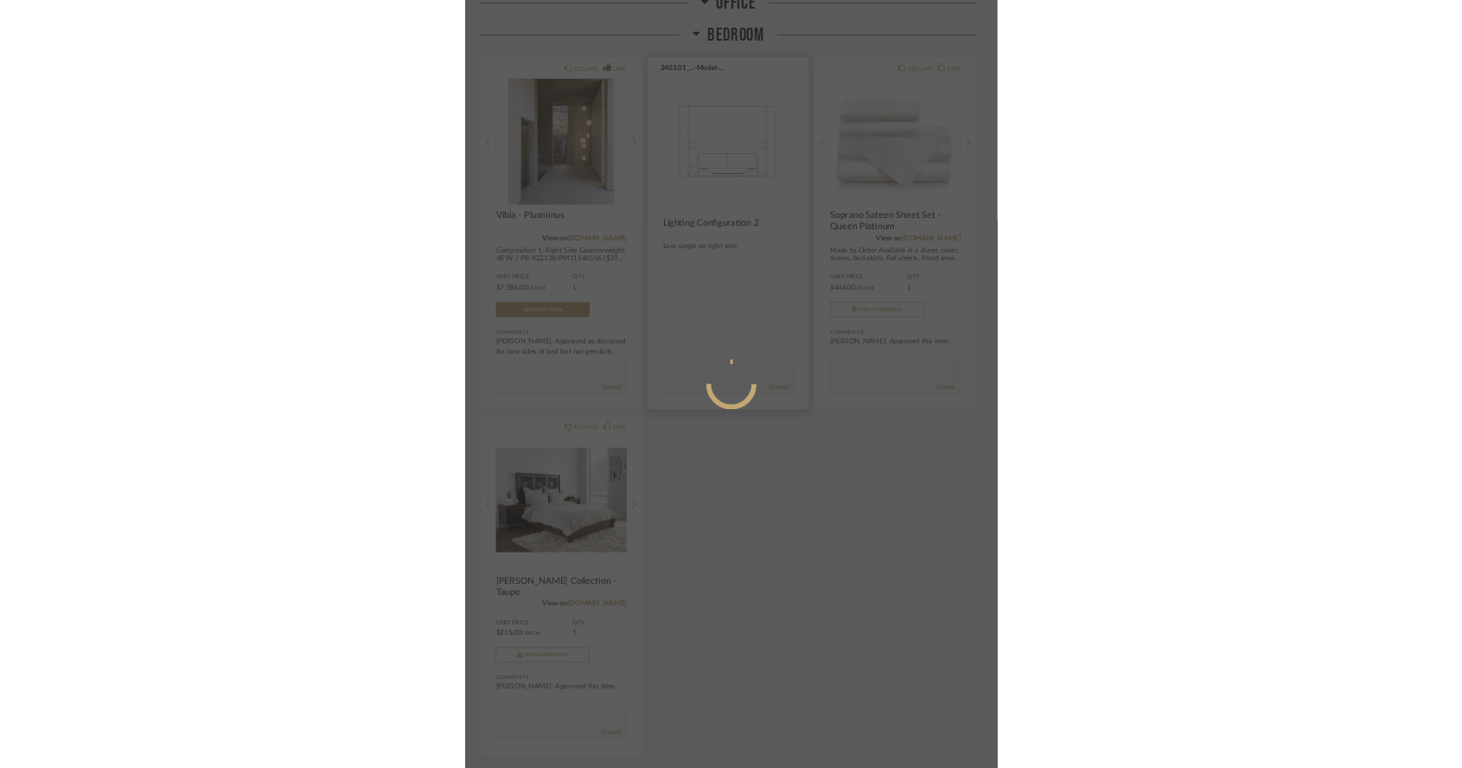
scroll to position [0, 0]
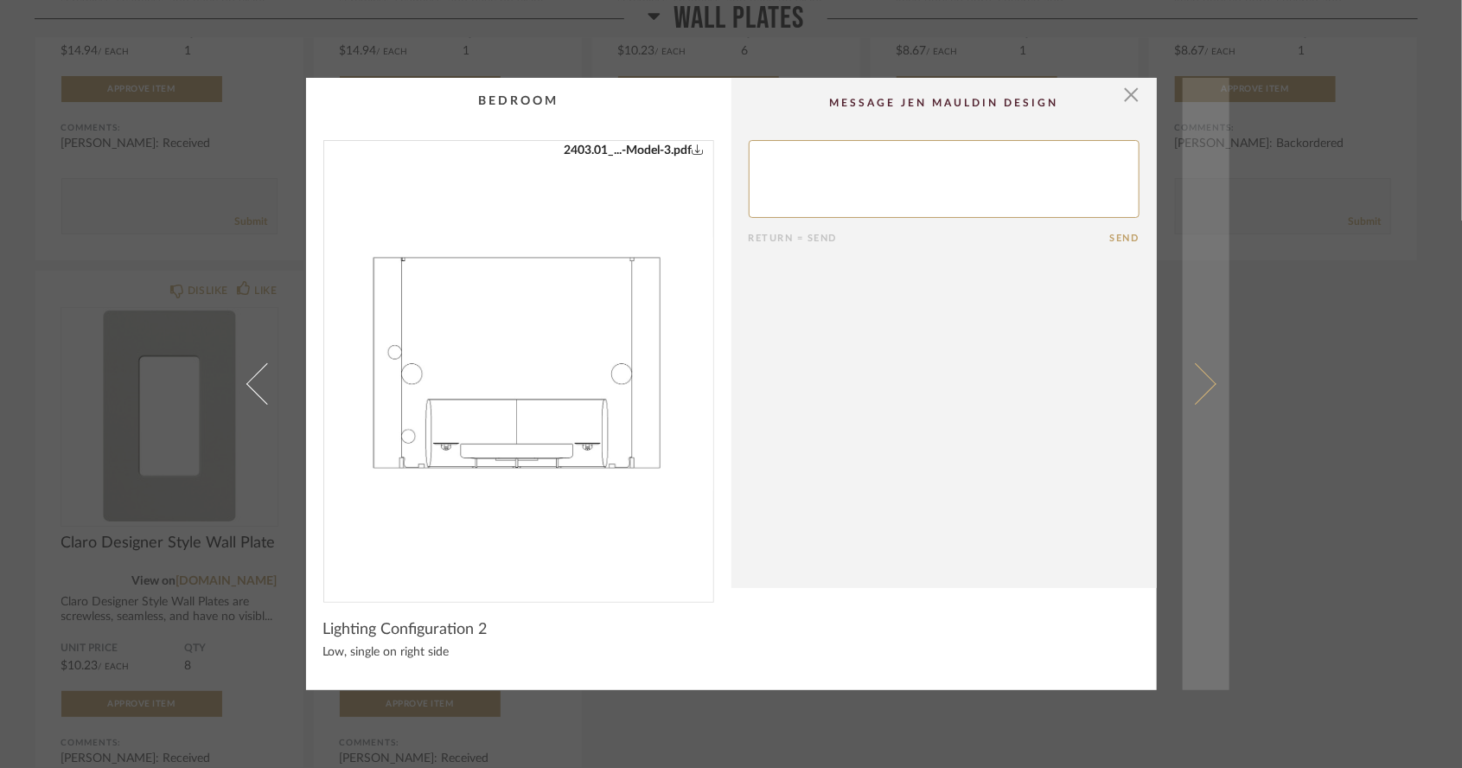
click at [912, 391] on link at bounding box center [1205, 384] width 47 height 613
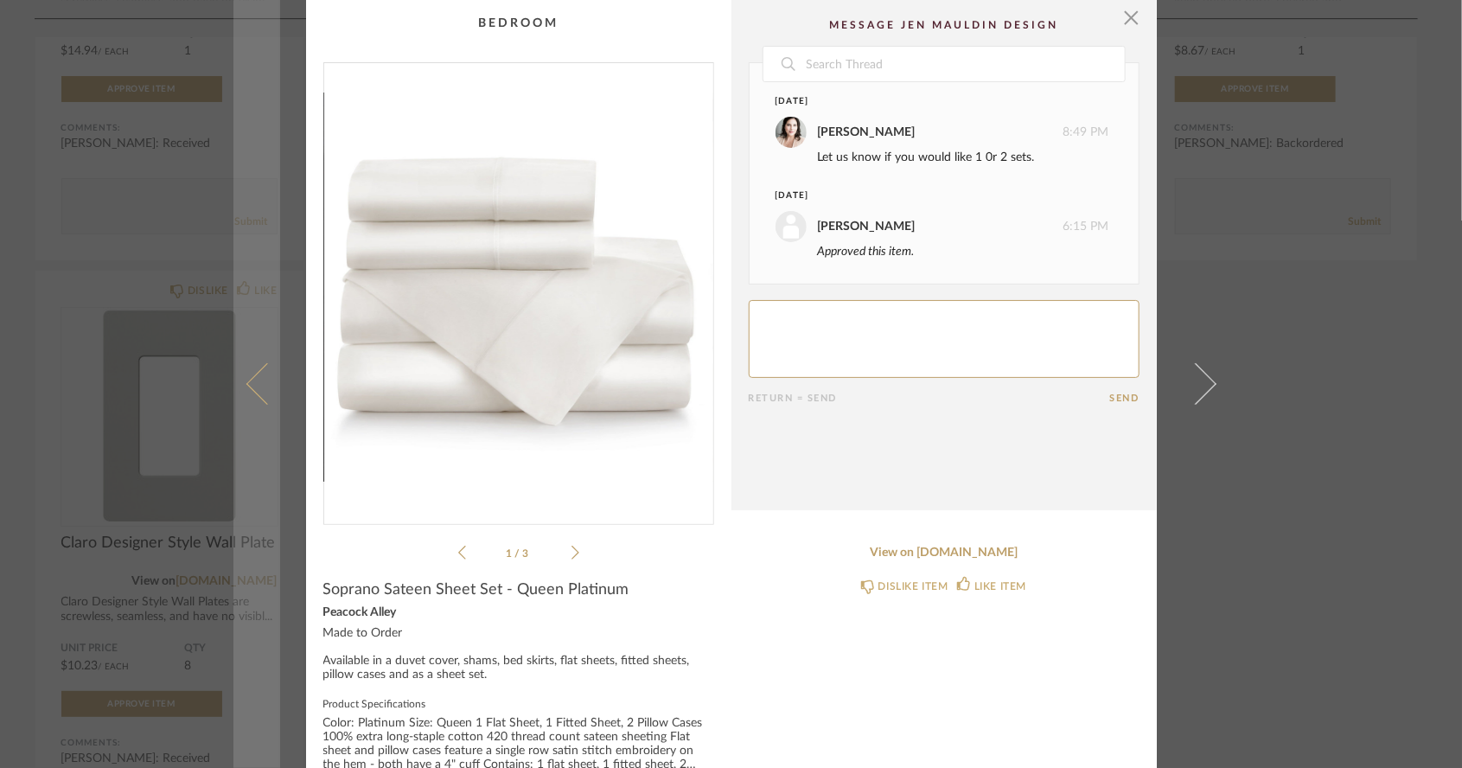
click at [251, 405] on span at bounding box center [265, 383] width 41 height 41
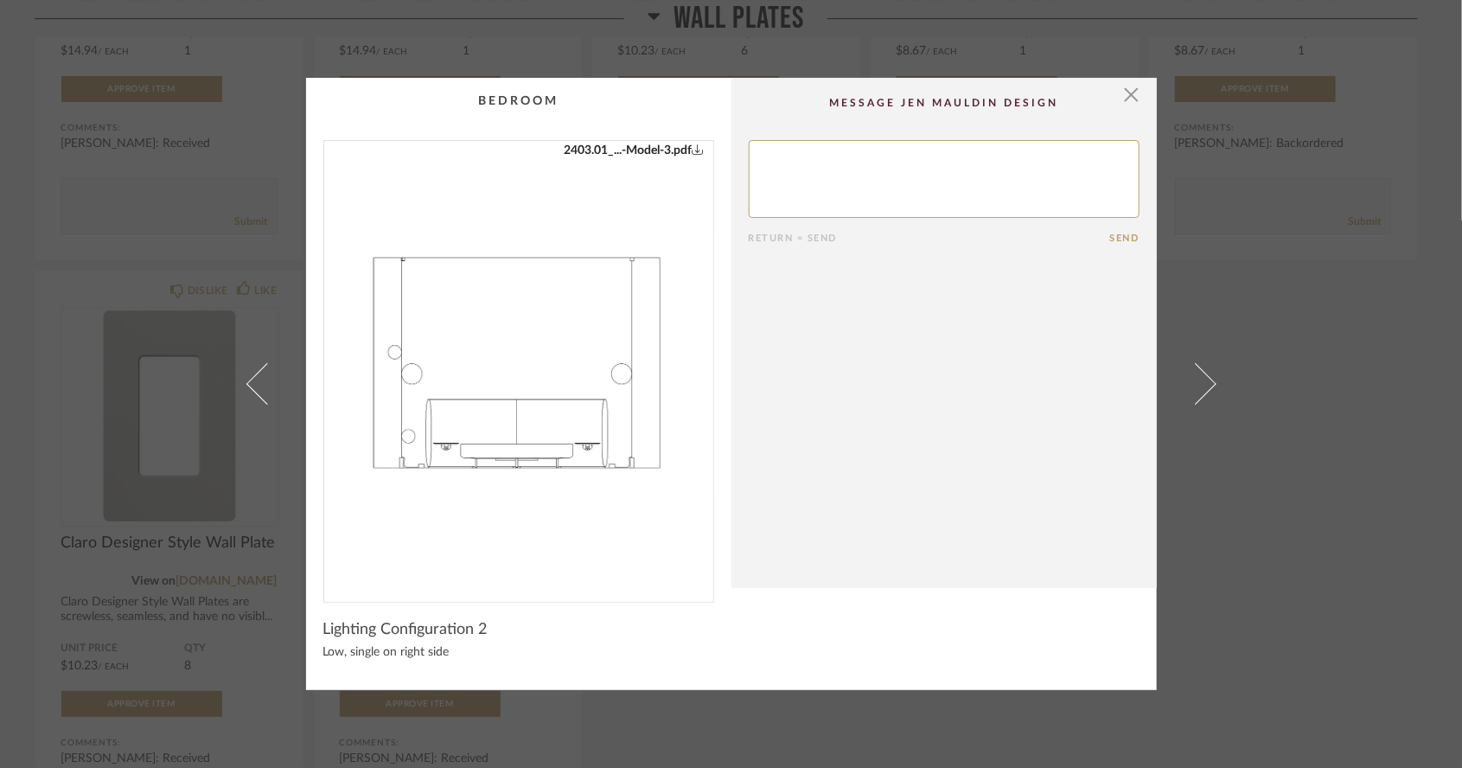
click at [511, 341] on img "0" at bounding box center [518, 364] width 389 height 447
click at [912, 104] on span "button" at bounding box center [1131, 95] width 35 height 35
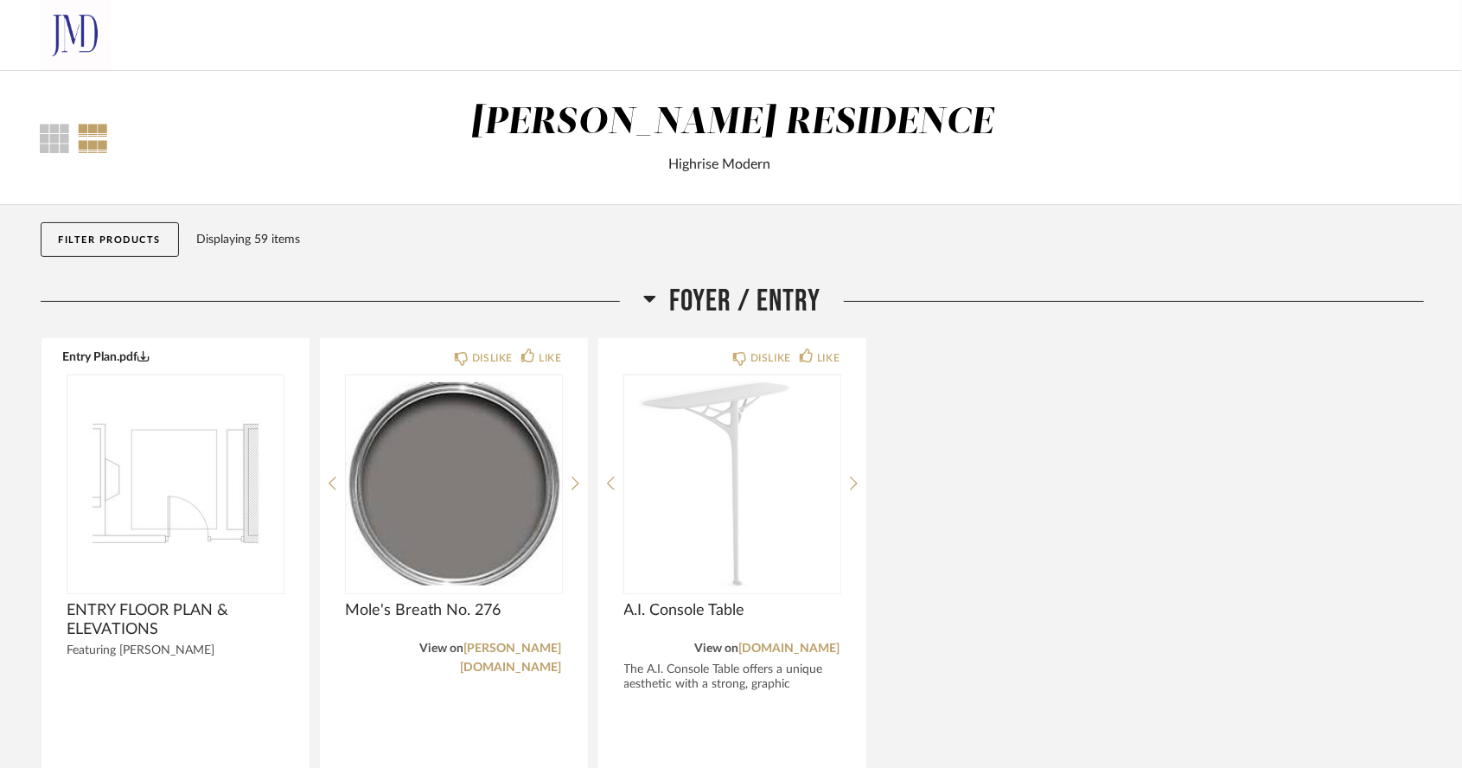
scroll to position [7635, 0]
